Goal: Task Accomplishment & Management: Manage account settings

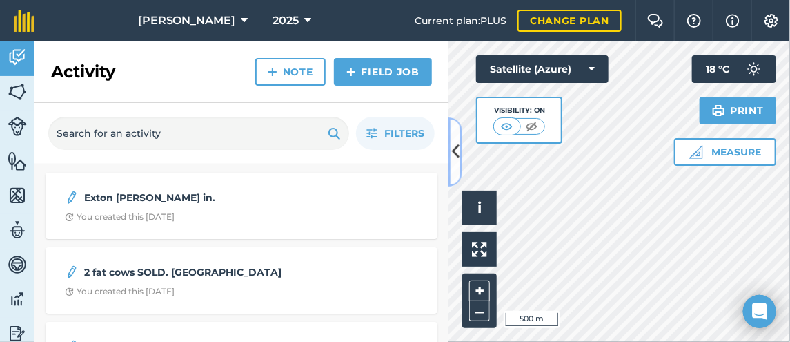
click at [456, 150] on icon at bounding box center [455, 151] width 8 height 24
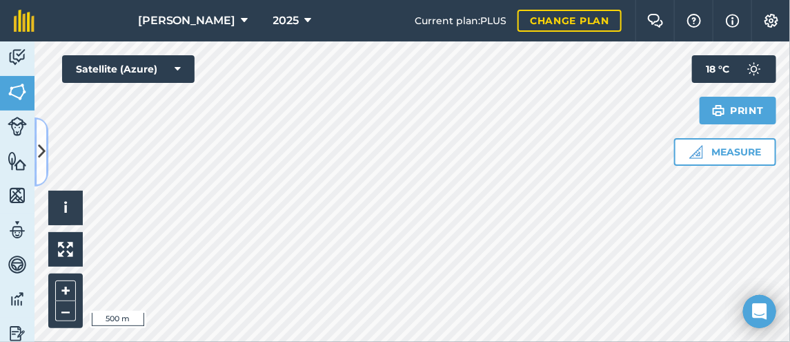
click at [41, 140] on icon at bounding box center [42, 151] width 8 height 24
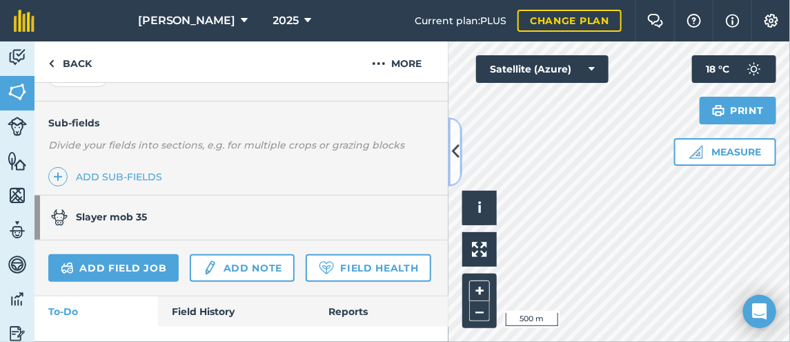
scroll to position [345, 0]
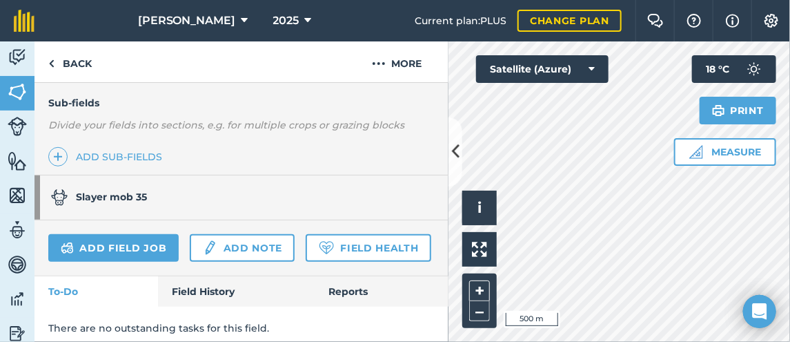
click at [153, 202] on link "Slayer mob 35" at bounding box center [235, 197] width 400 height 44
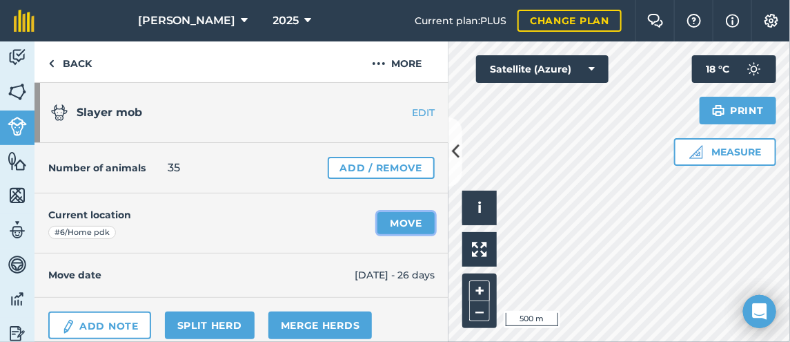
click at [392, 220] on link "Move" at bounding box center [406, 223] width 57 height 22
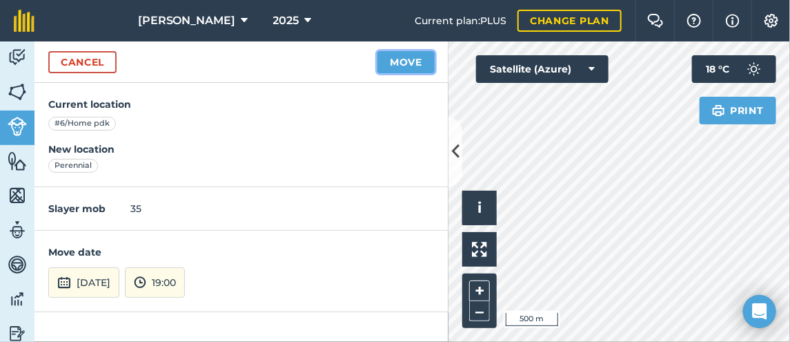
click at [400, 57] on button "Move" at bounding box center [406, 62] width 57 height 22
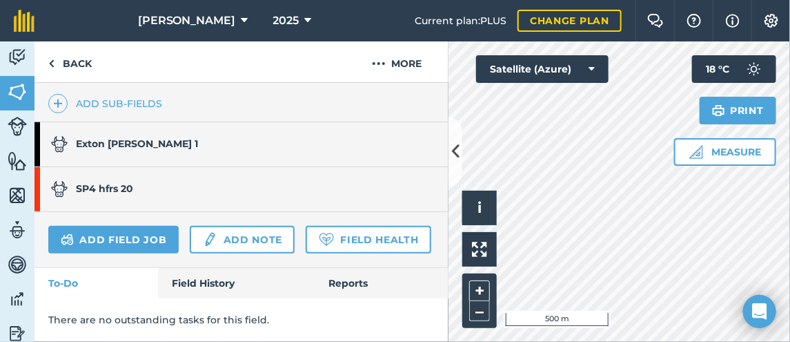
scroll to position [432, 0]
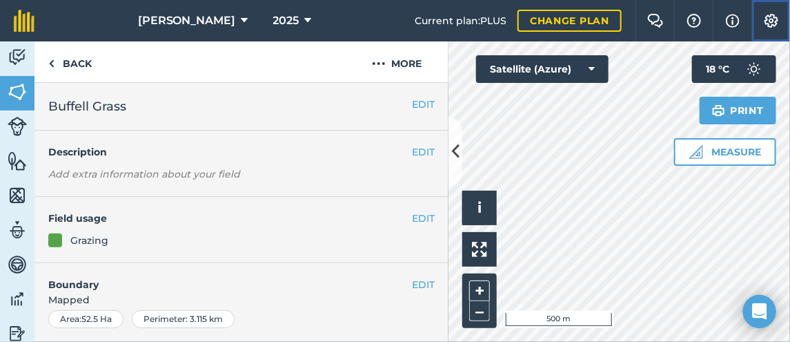
click at [768, 19] on img at bounding box center [771, 21] width 17 height 14
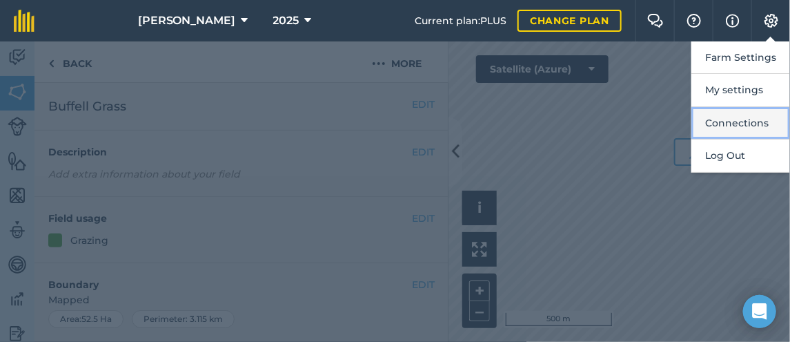
click at [712, 119] on button "Connections" at bounding box center [741, 123] width 99 height 32
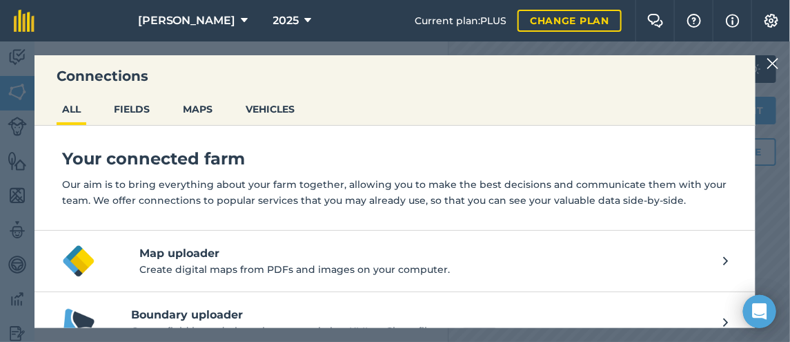
click at [770, 66] on img at bounding box center [773, 63] width 12 height 17
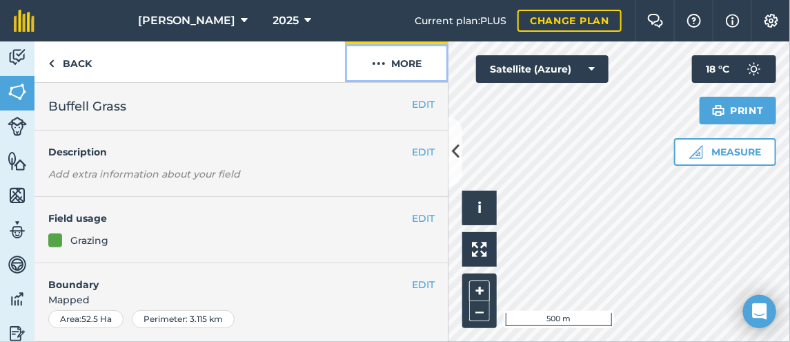
click at [383, 62] on img at bounding box center [379, 63] width 14 height 17
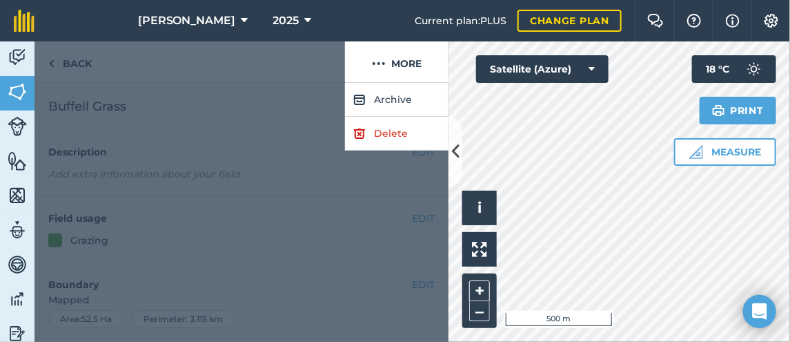
click at [251, 67] on div at bounding box center [190, 61] width 311 height 41
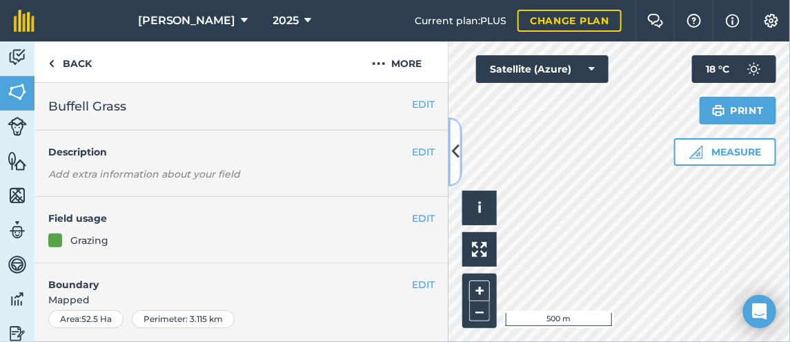
click at [452, 148] on icon at bounding box center [455, 151] width 8 height 24
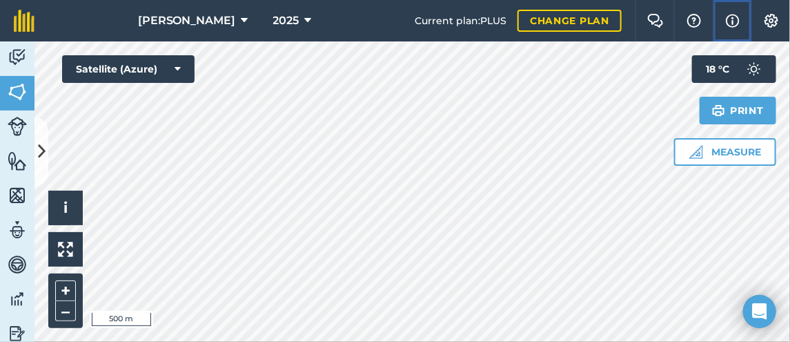
click at [730, 19] on img at bounding box center [733, 20] width 14 height 17
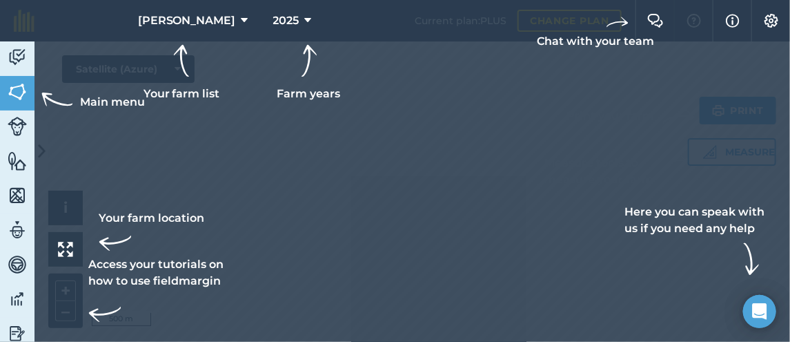
click at [498, 142] on div at bounding box center [395, 171] width 790 height 342
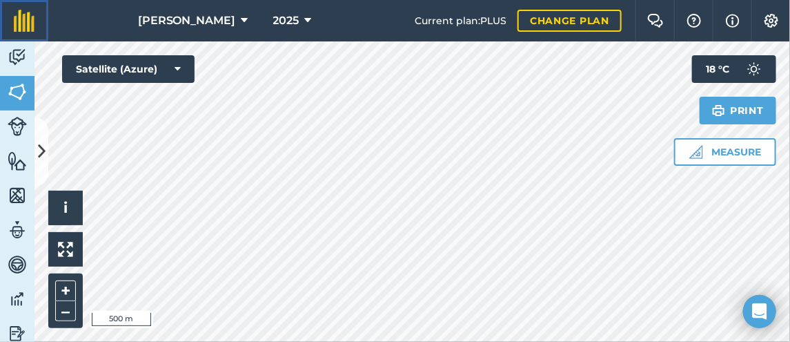
click at [20, 23] on img at bounding box center [24, 21] width 21 height 22
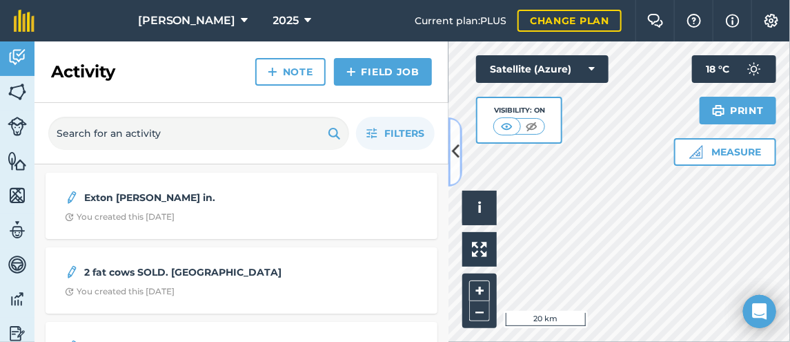
click at [458, 150] on icon at bounding box center [455, 151] width 8 height 24
